Goal: Information Seeking & Learning: Check status

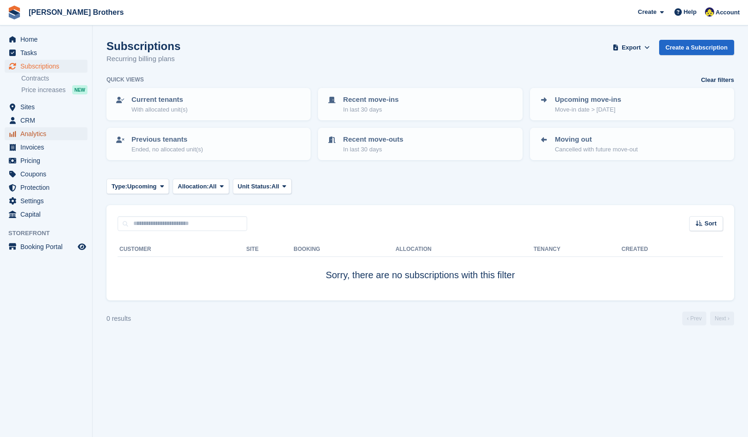
click at [31, 130] on span "Analytics" at bounding box center [48, 133] width 56 height 13
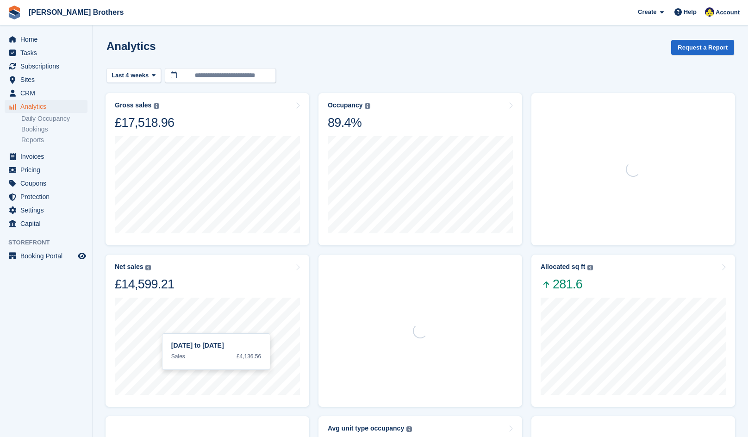
scroll to position [185, 0]
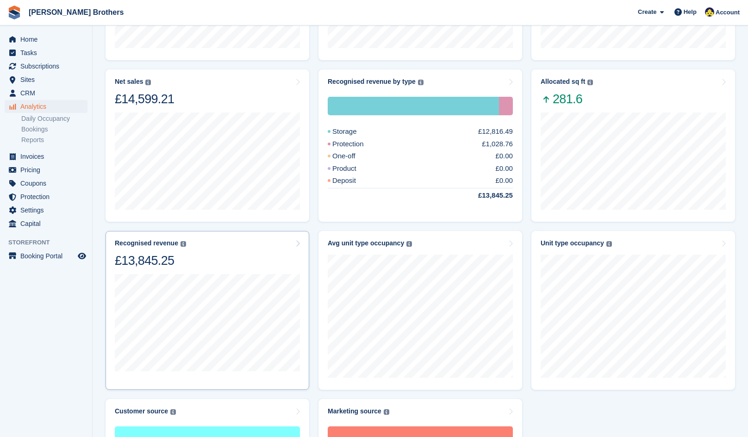
click at [221, 263] on div "Recognised revenue The sum of all finalised invoices, after discount and exclud…" at bounding box center [207, 253] width 185 height 29
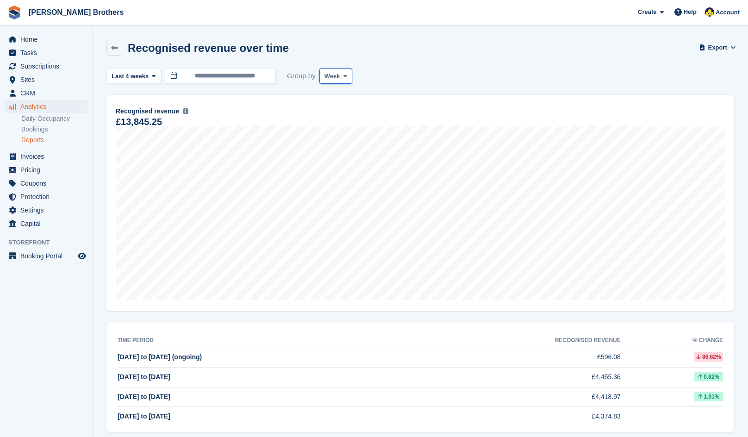
click at [335, 74] on span "Week" at bounding box center [332, 76] width 16 height 9
click at [353, 128] on link "Month" at bounding box center [363, 131] width 81 height 17
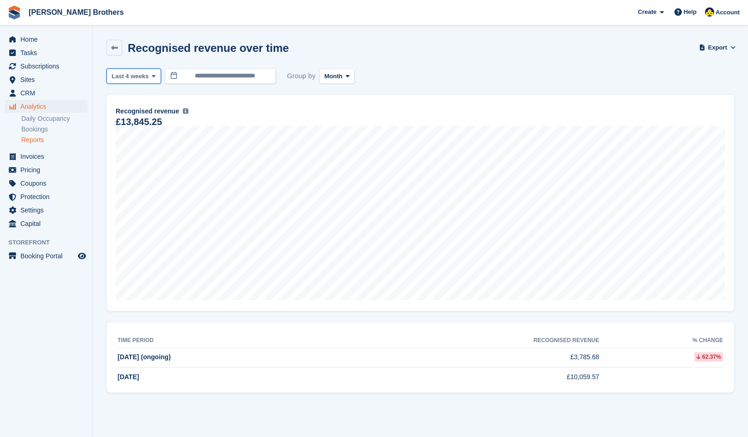
click at [150, 78] on span at bounding box center [153, 75] width 7 height 7
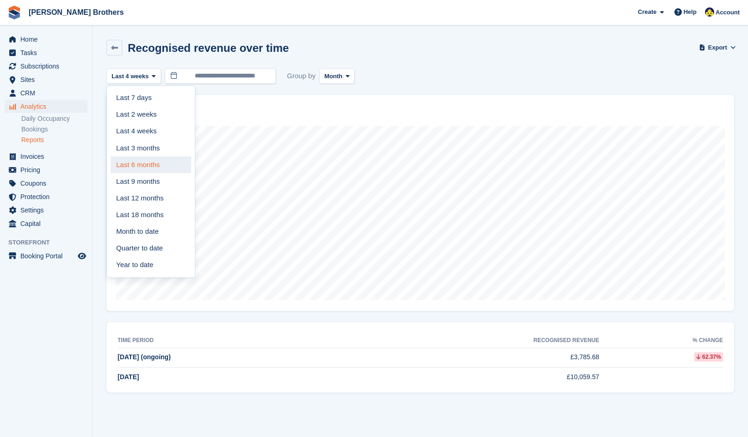
click at [138, 167] on link "Last 6 months" at bounding box center [151, 164] width 81 height 17
